Goal: Information Seeking & Learning: Compare options

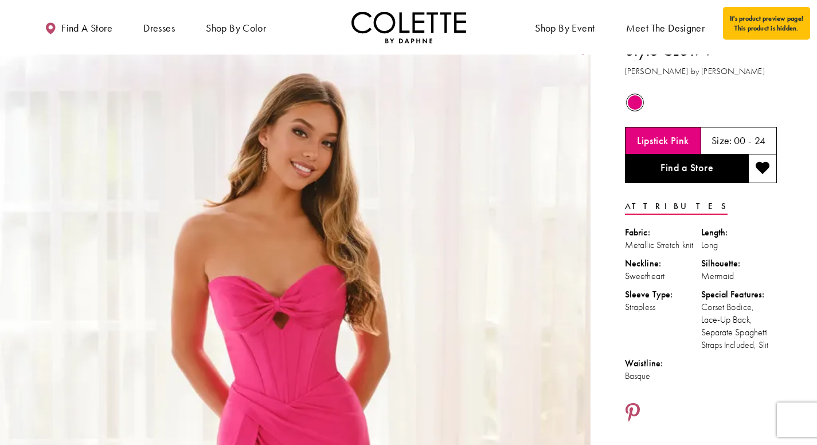
scroll to position [16, 0]
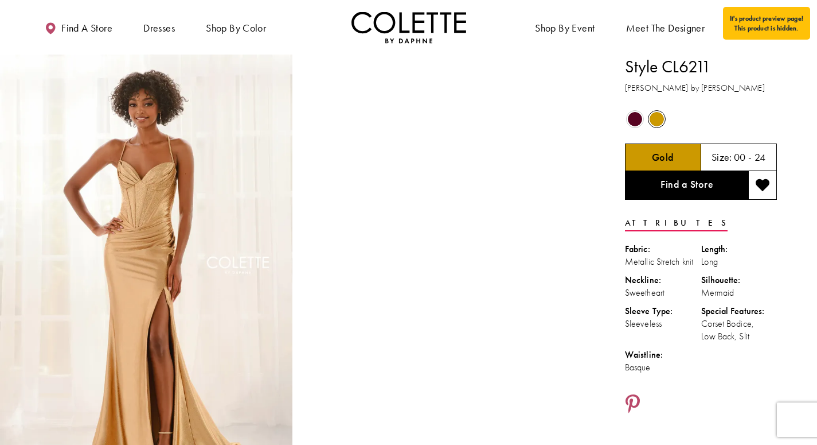
click at [630, 119] on span "Product color controls state depends on size chosen" at bounding box center [635, 119] width 14 height 14
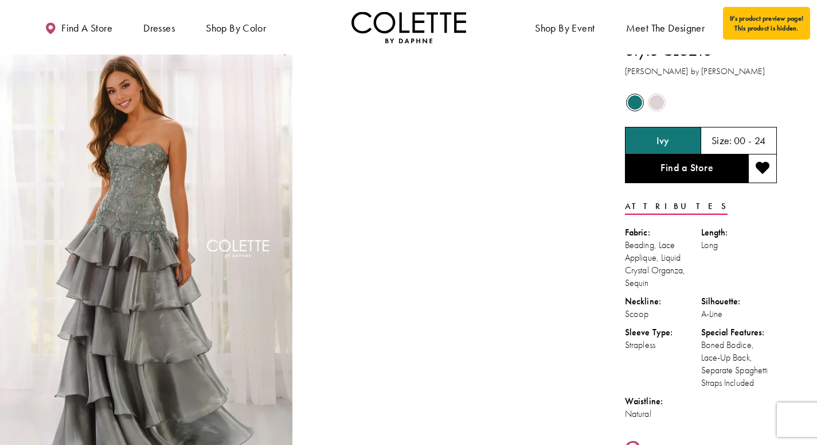
scroll to position [15, 0]
